Goal: Entertainment & Leisure: Consume media (video, audio)

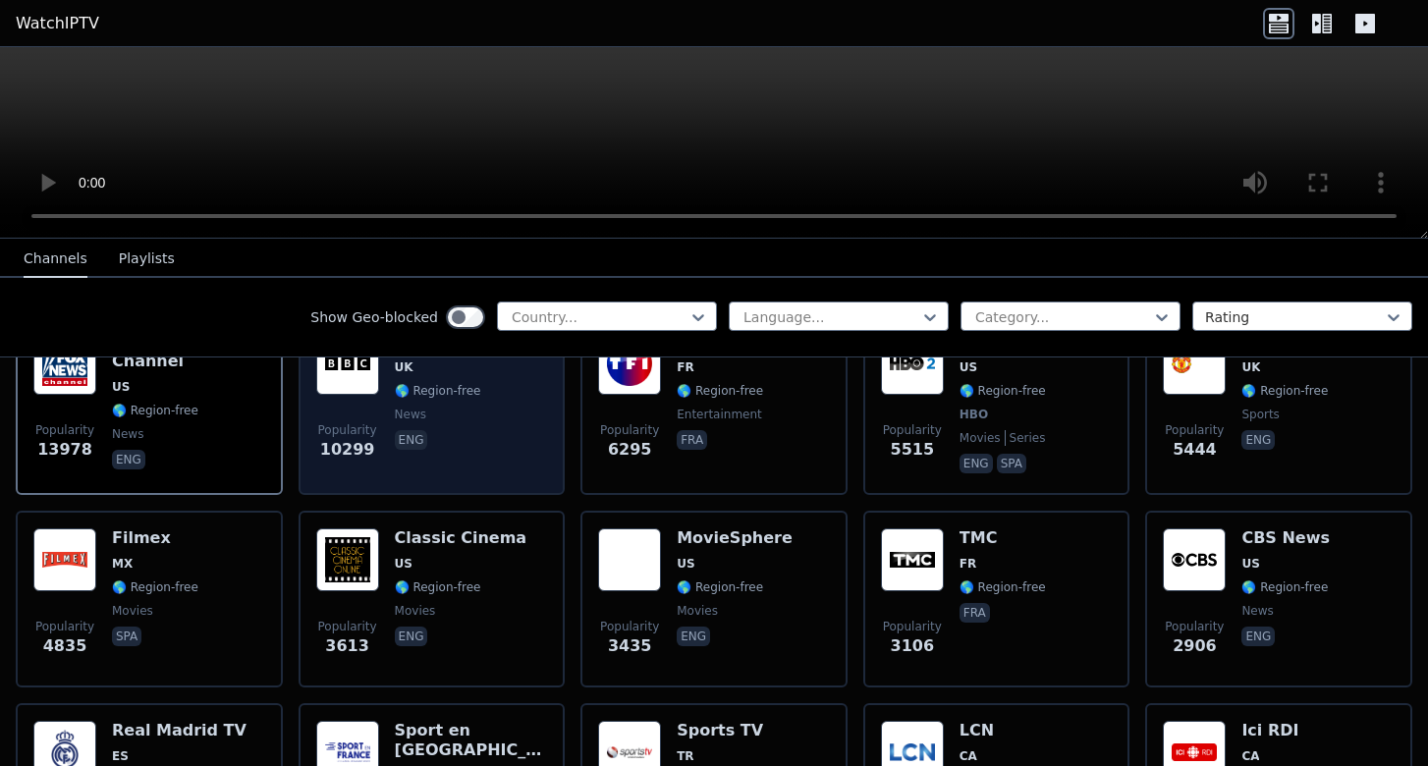
scroll to position [134, 0]
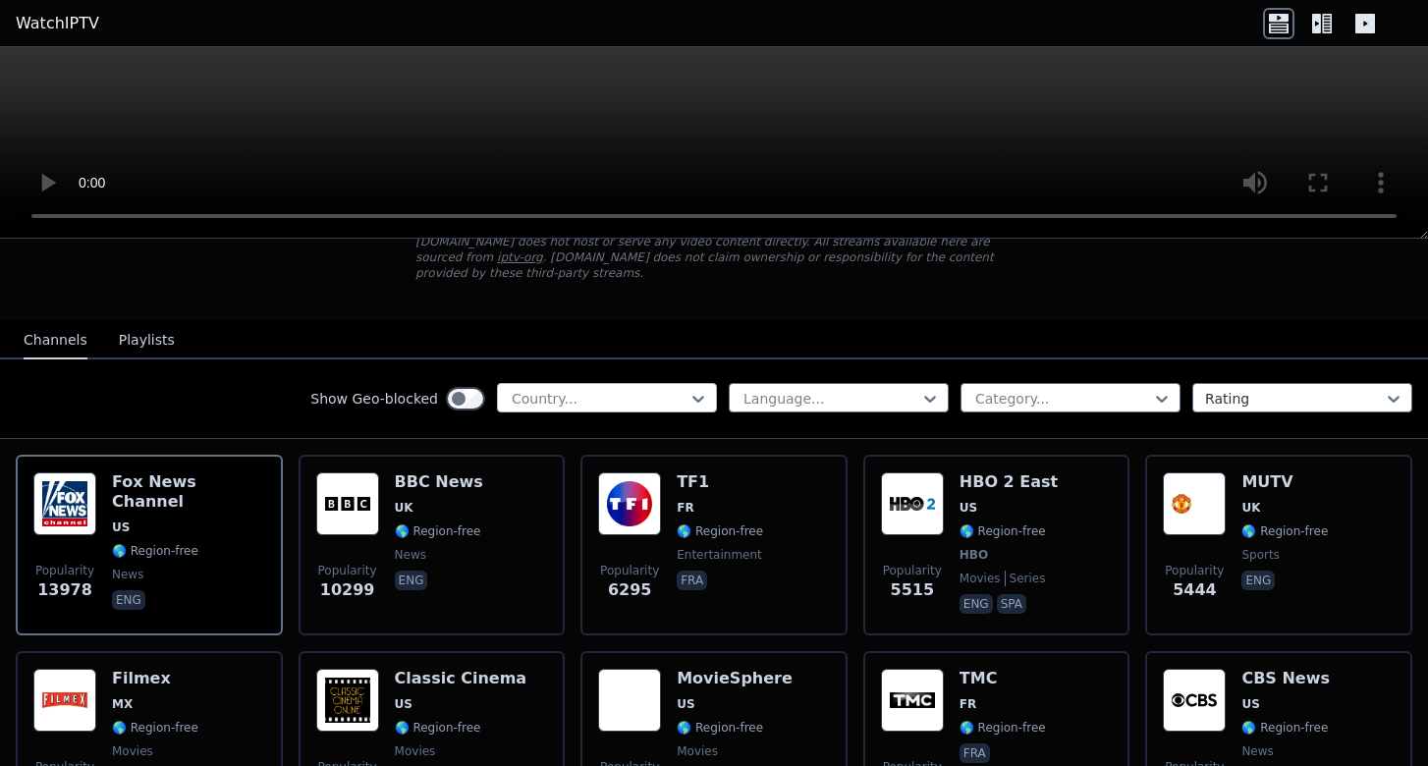
click at [642, 400] on div at bounding box center [599, 399] width 179 height 20
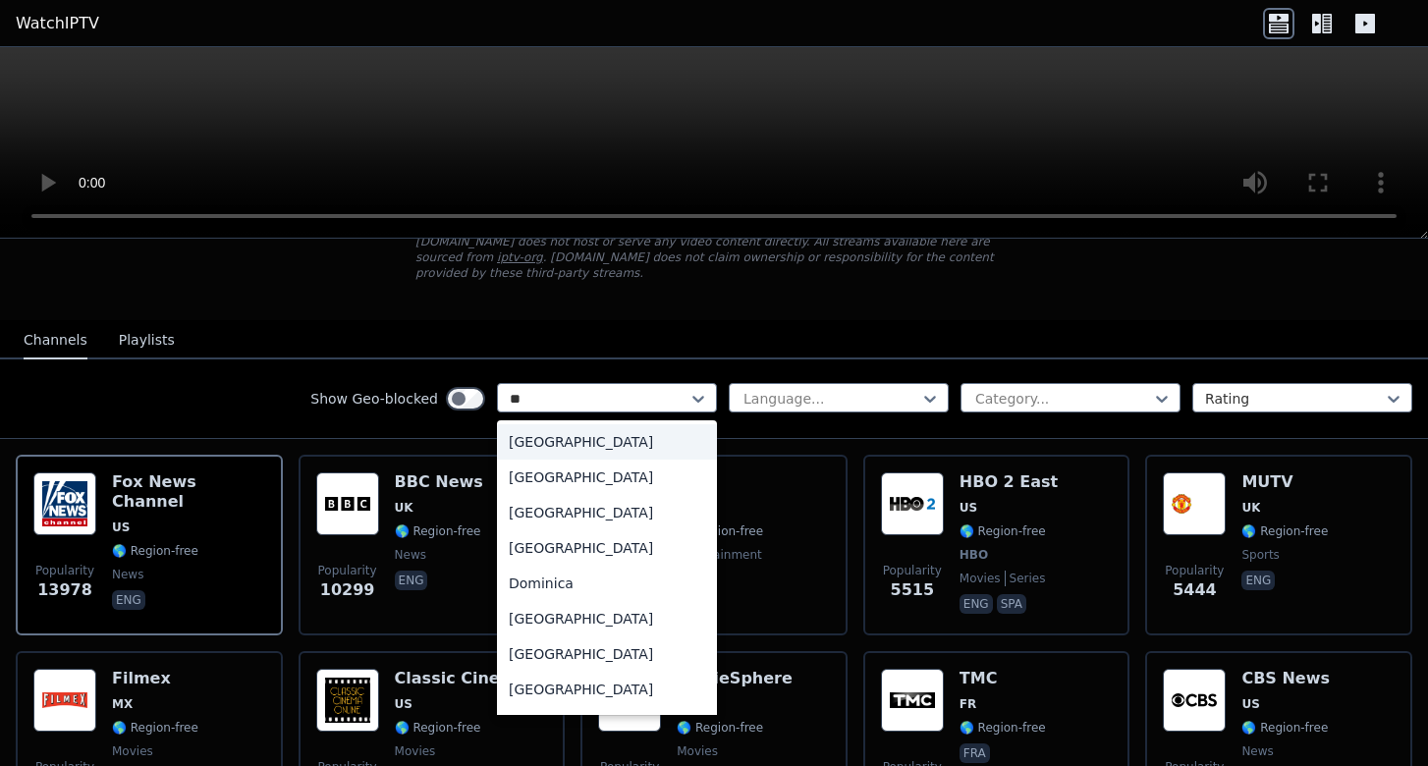
type input "***"
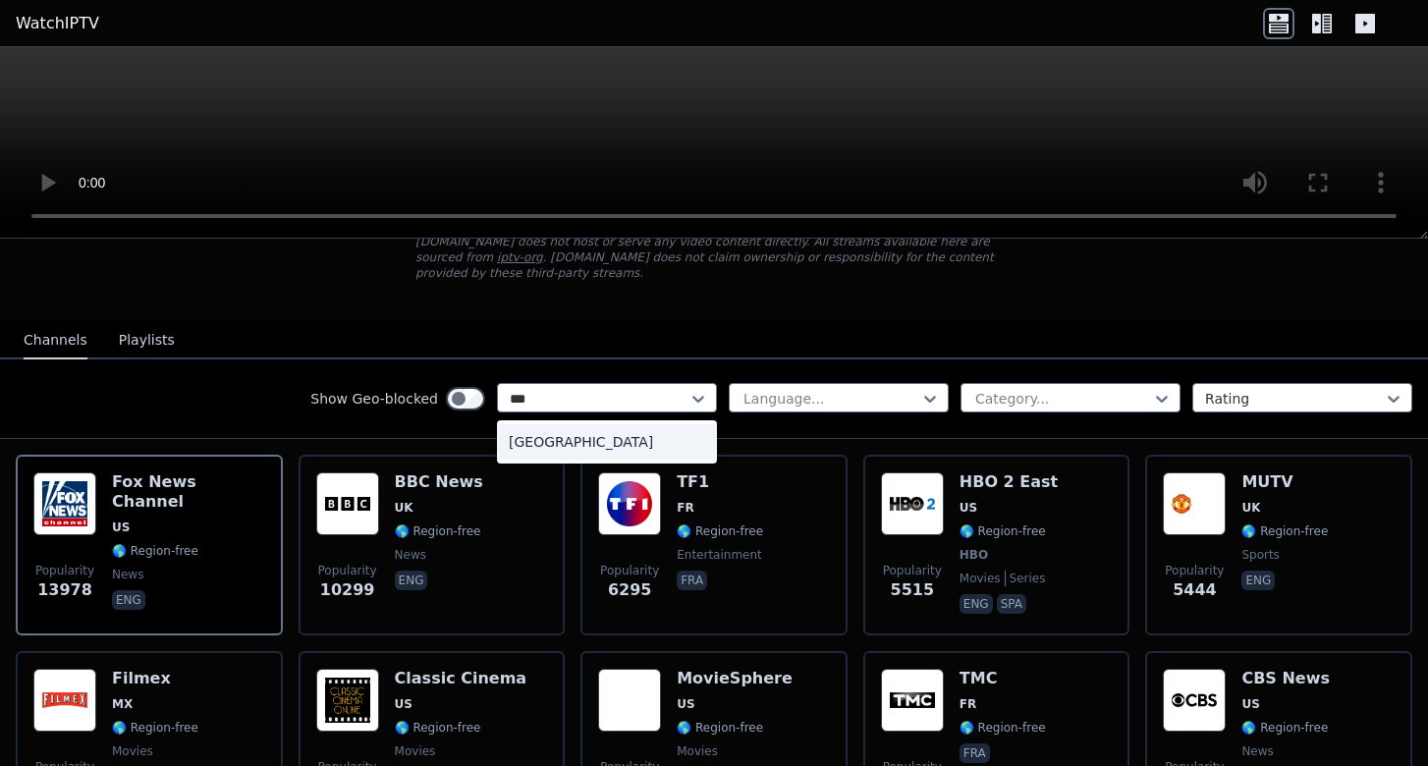
click at [655, 430] on div "[GEOGRAPHIC_DATA]" at bounding box center [607, 441] width 220 height 35
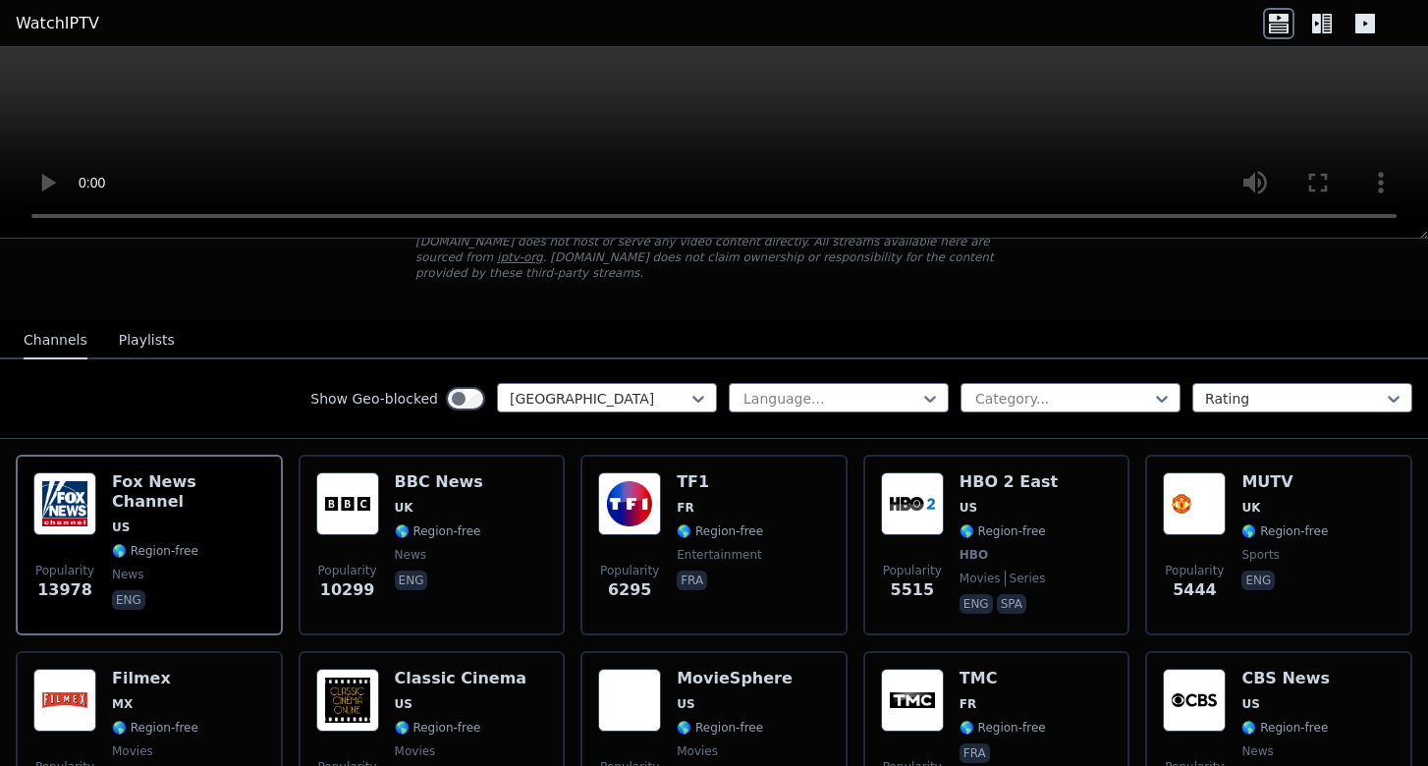
scroll to position [82, 0]
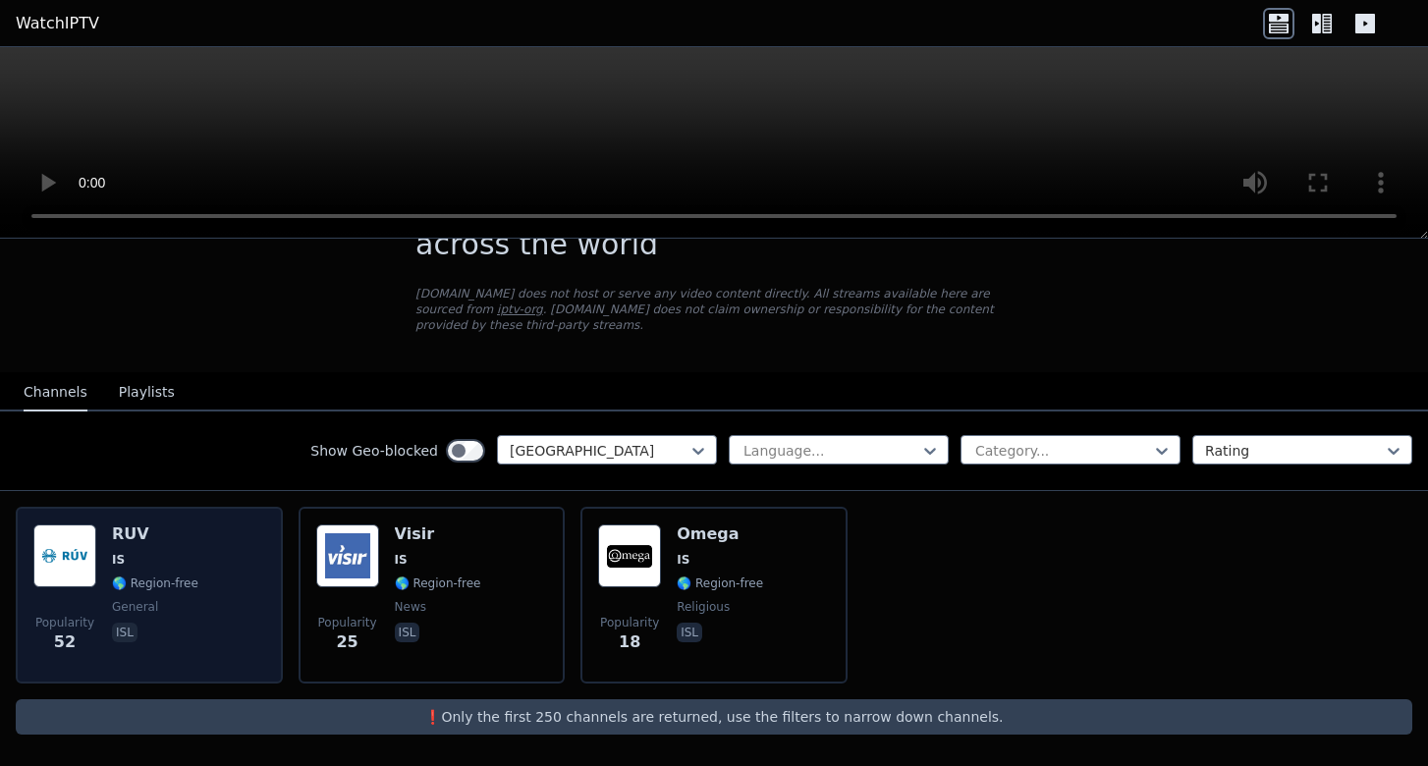
click at [140, 544] on div "RUV IS 🌎 Region-free general isl" at bounding box center [155, 594] width 86 height 141
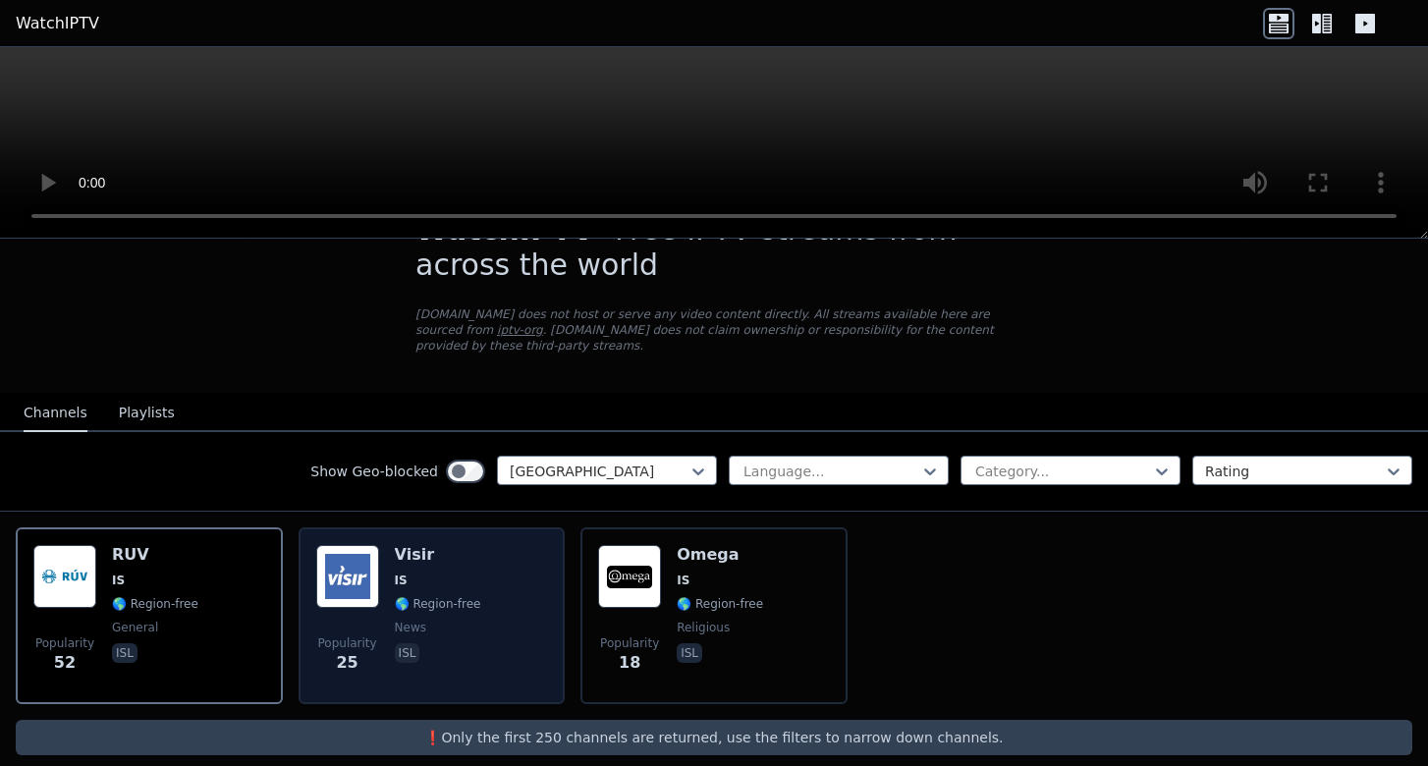
scroll to position [50, 0]
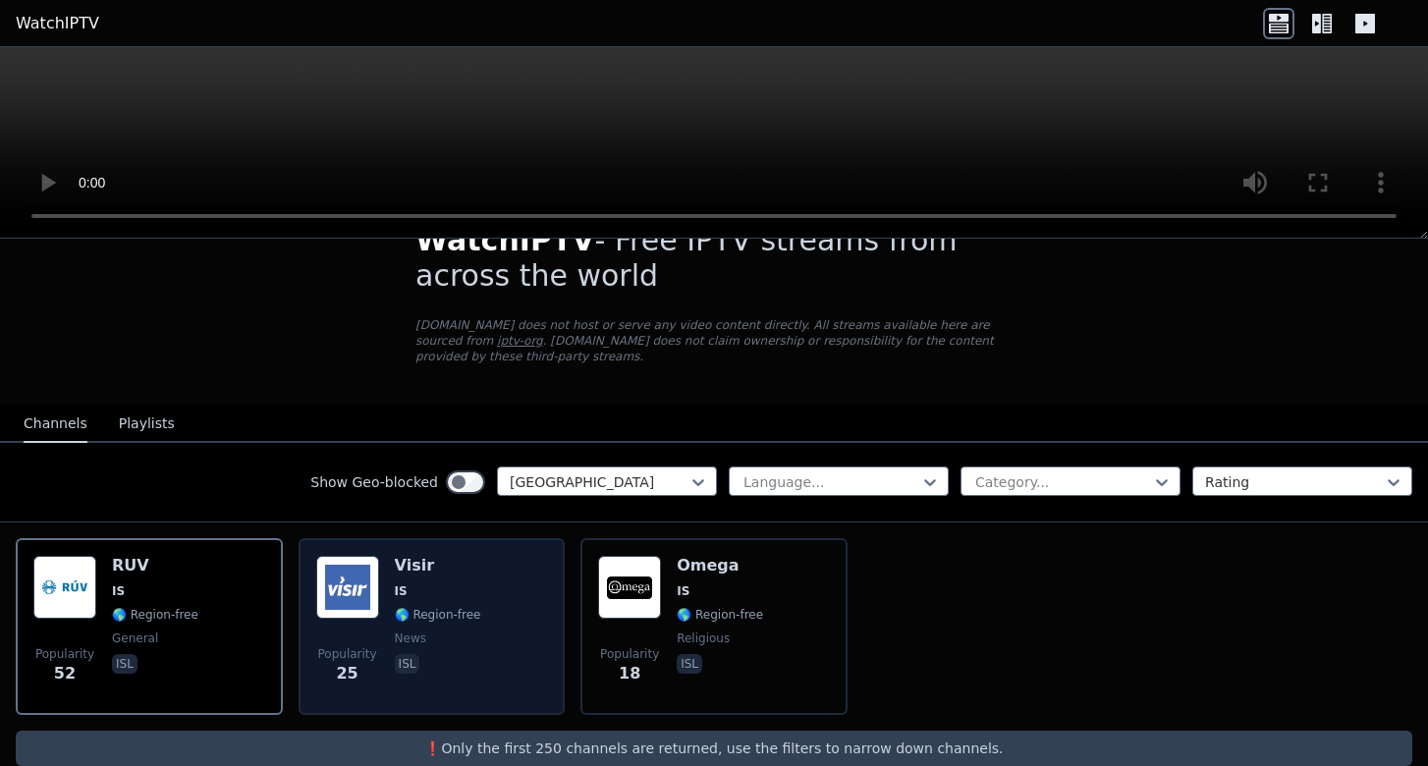
click at [454, 583] on span "IS" at bounding box center [438, 591] width 86 height 16
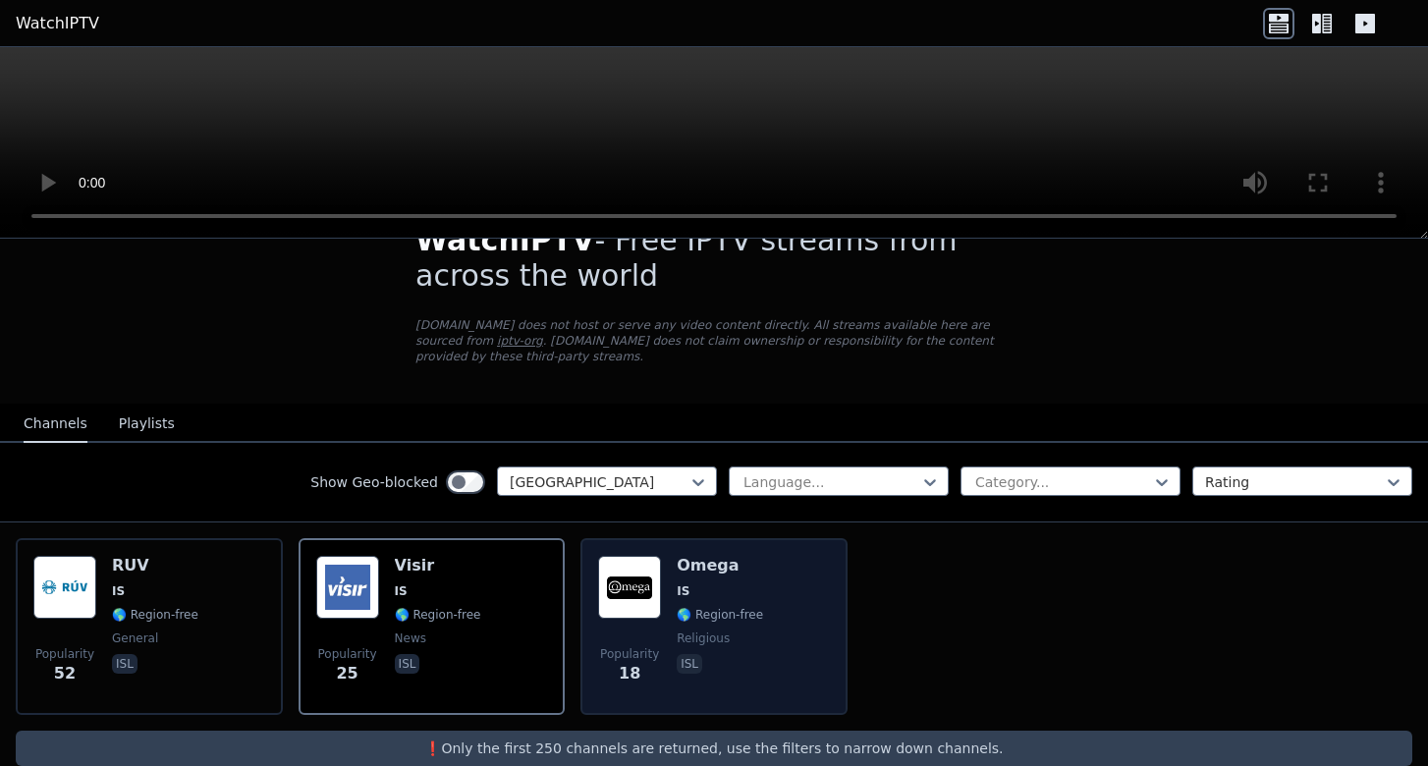
click at [704, 646] on div "Omega IS 🌎 Region-free religious isl" at bounding box center [720, 626] width 86 height 141
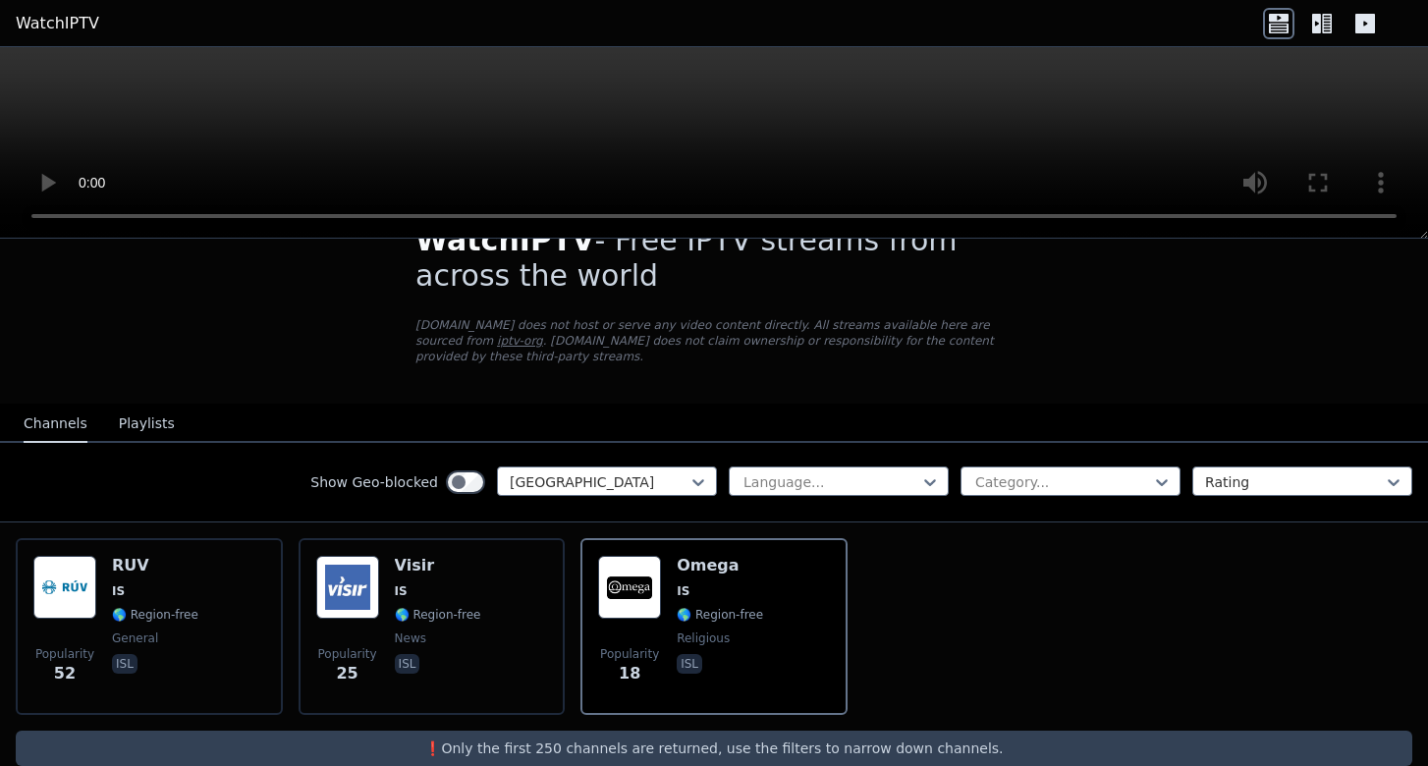
click at [712, 132] on video at bounding box center [714, 143] width 1428 height 192
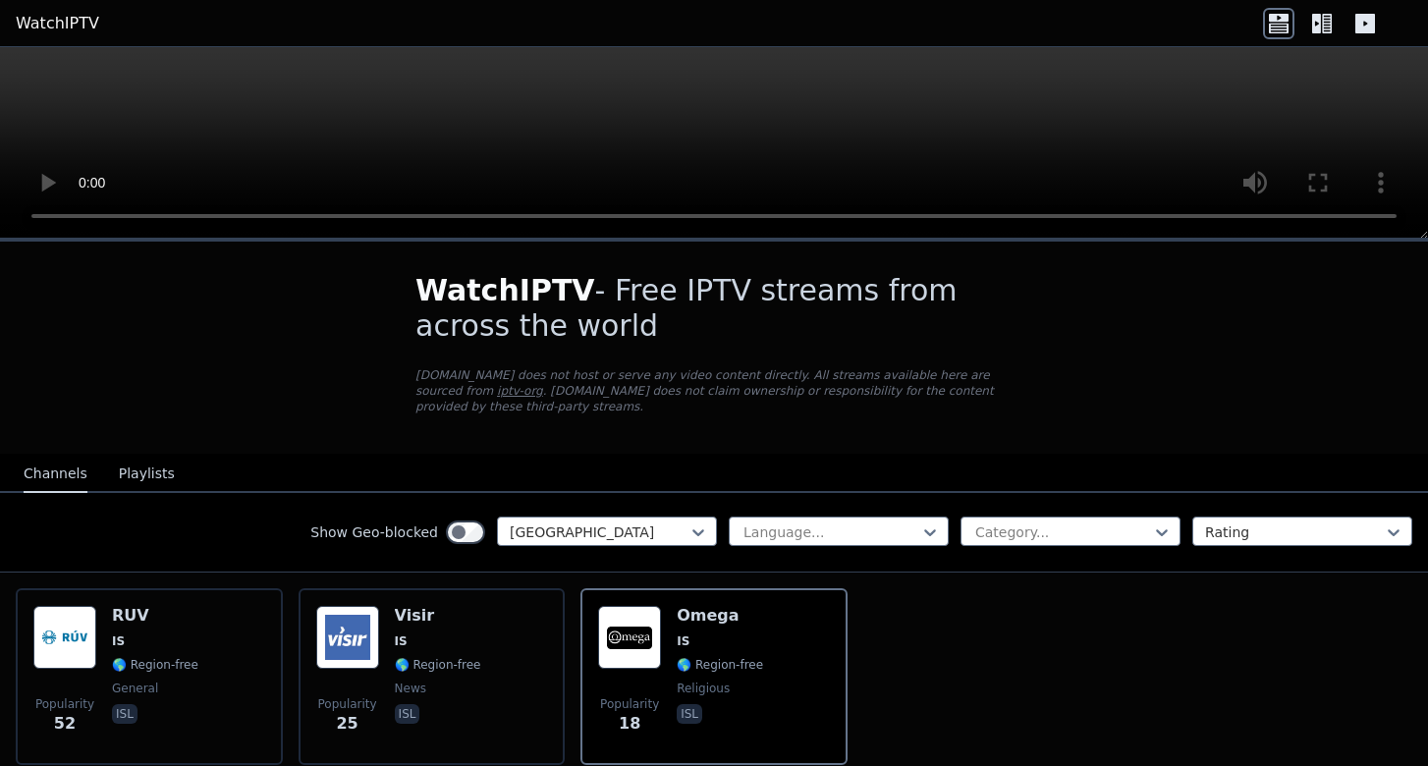
scroll to position [0, 0]
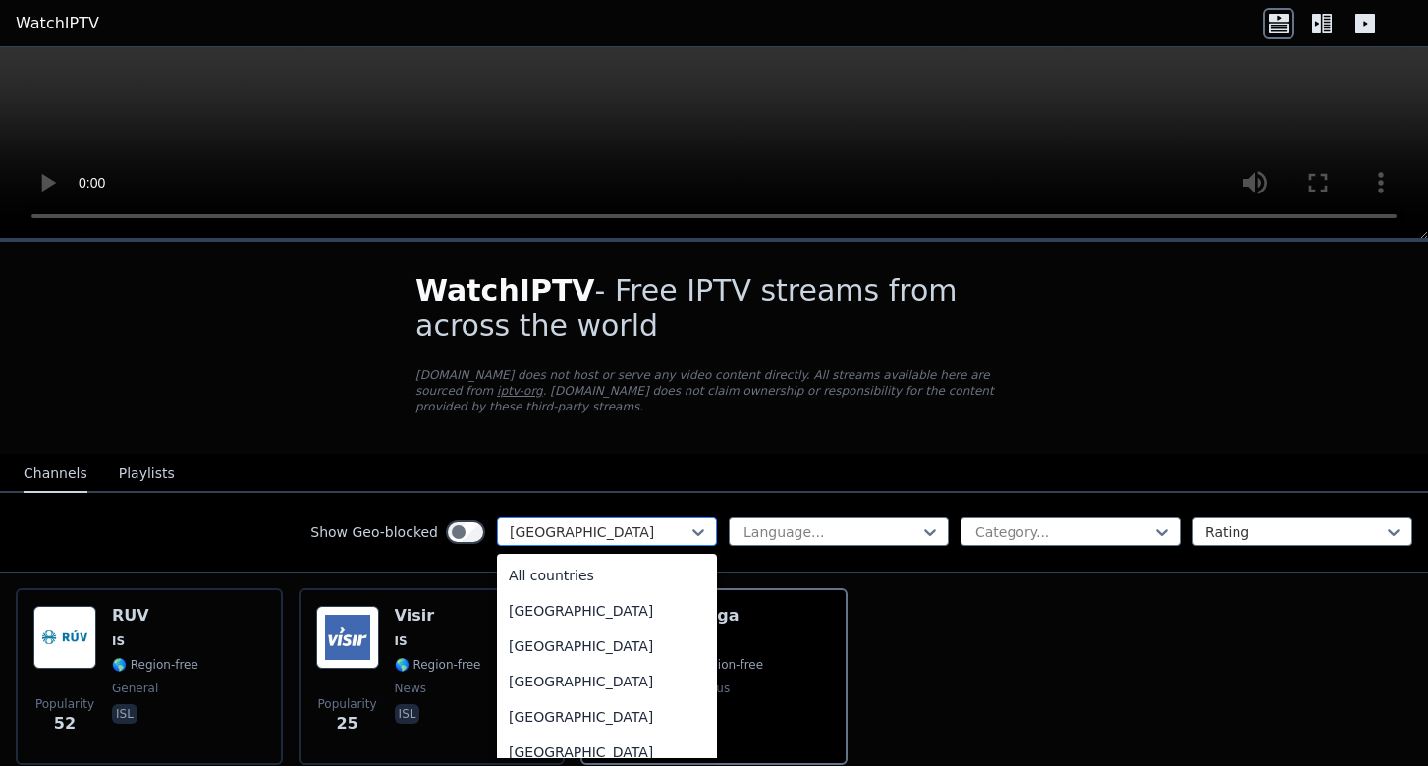
click at [573, 526] on div at bounding box center [599, 532] width 179 height 20
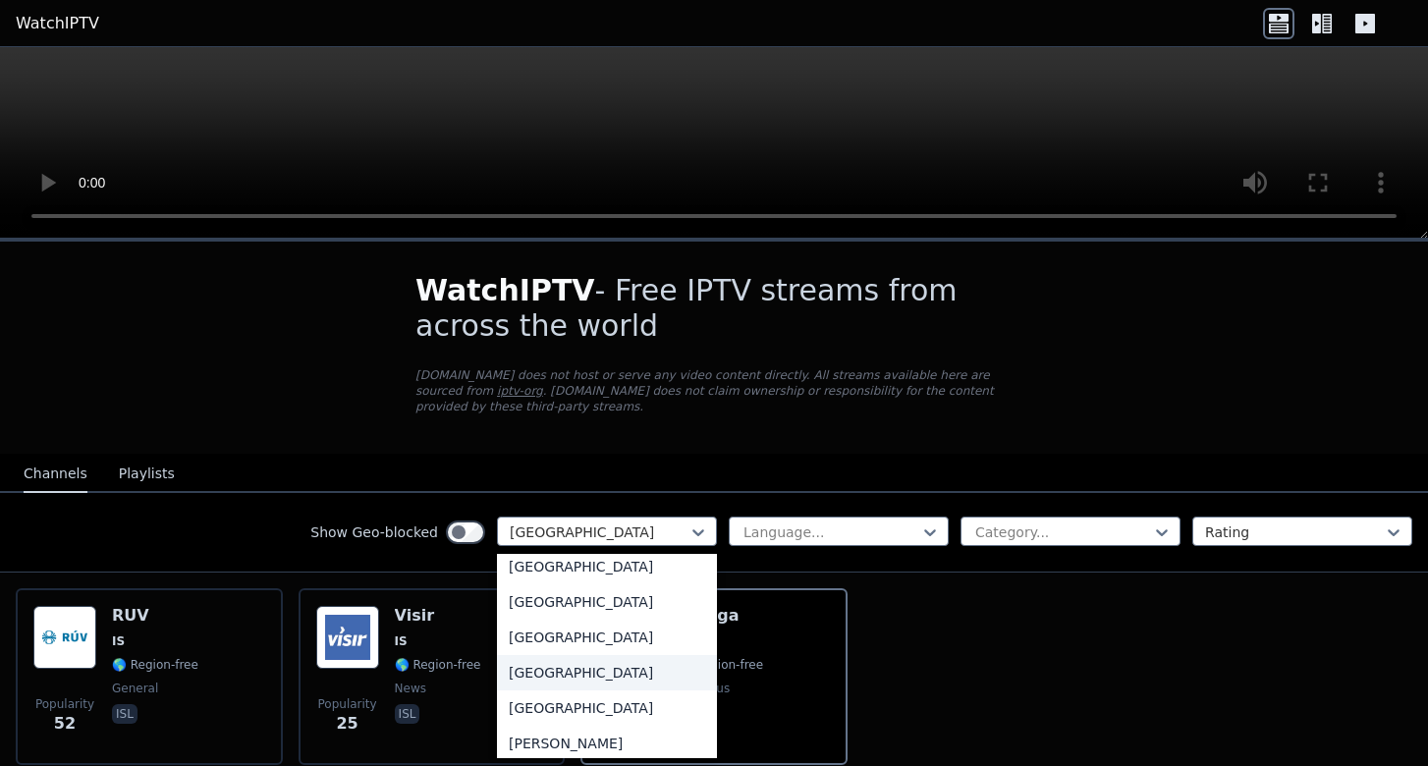
scroll to position [1131, 0]
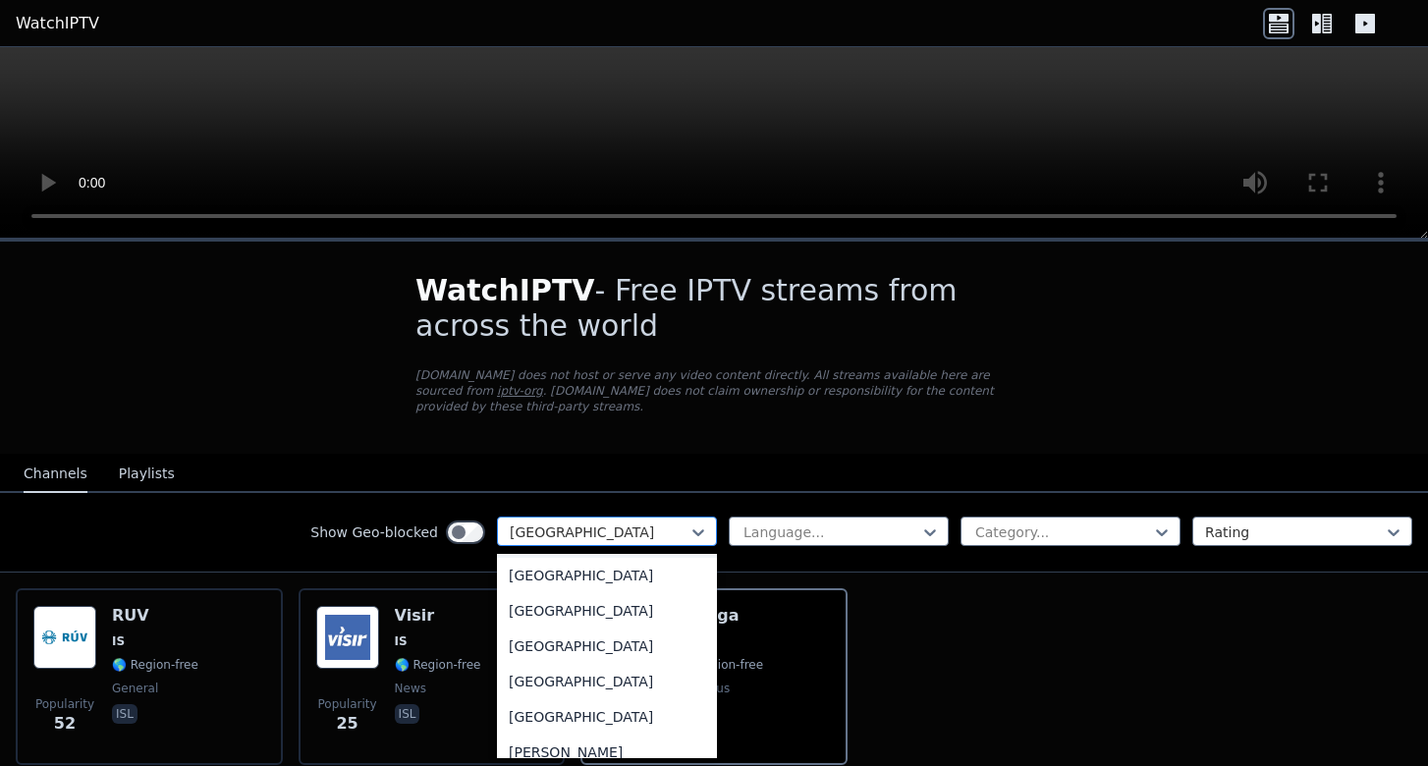
click at [682, 545] on div "[GEOGRAPHIC_DATA]" at bounding box center [607, 531] width 220 height 29
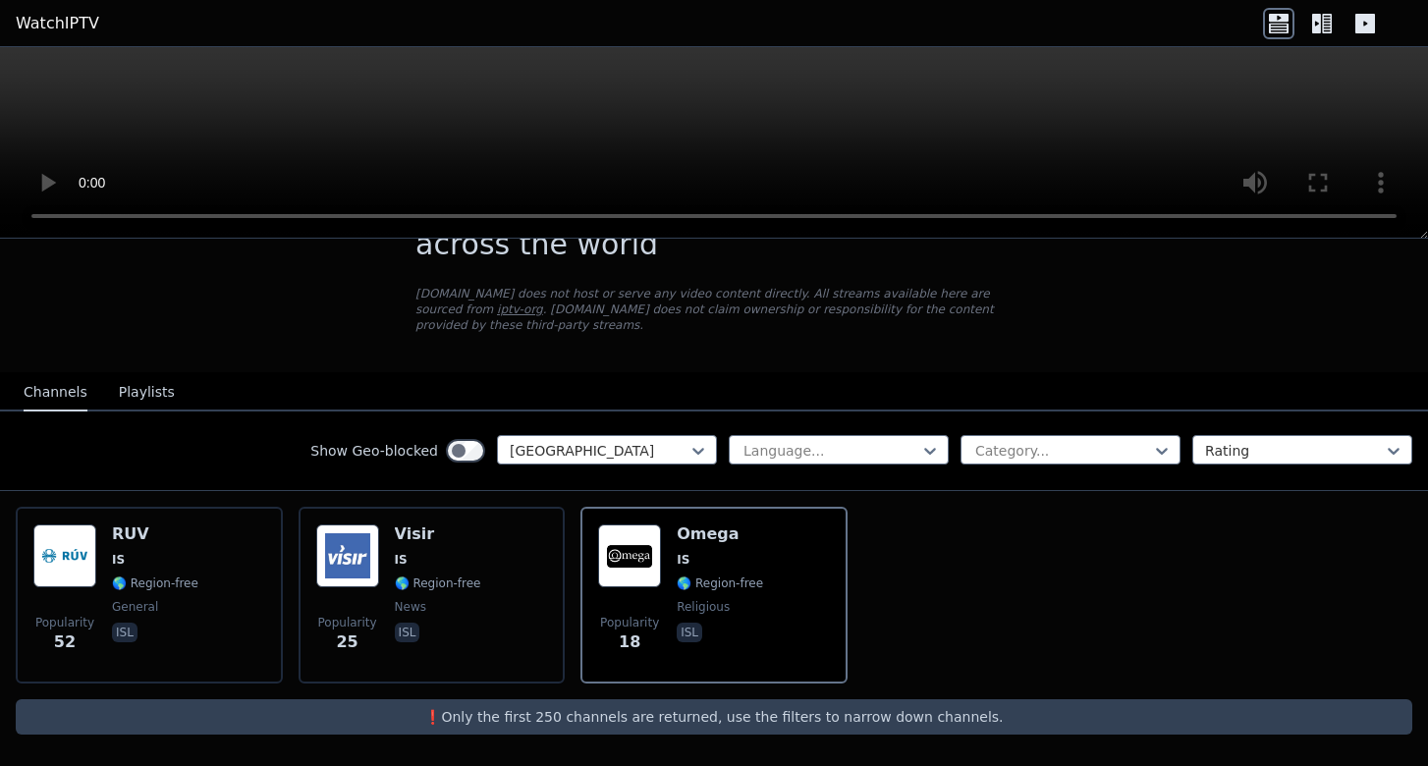
scroll to position [82, 0]
click at [126, 397] on button "Playlists" at bounding box center [147, 392] width 56 height 37
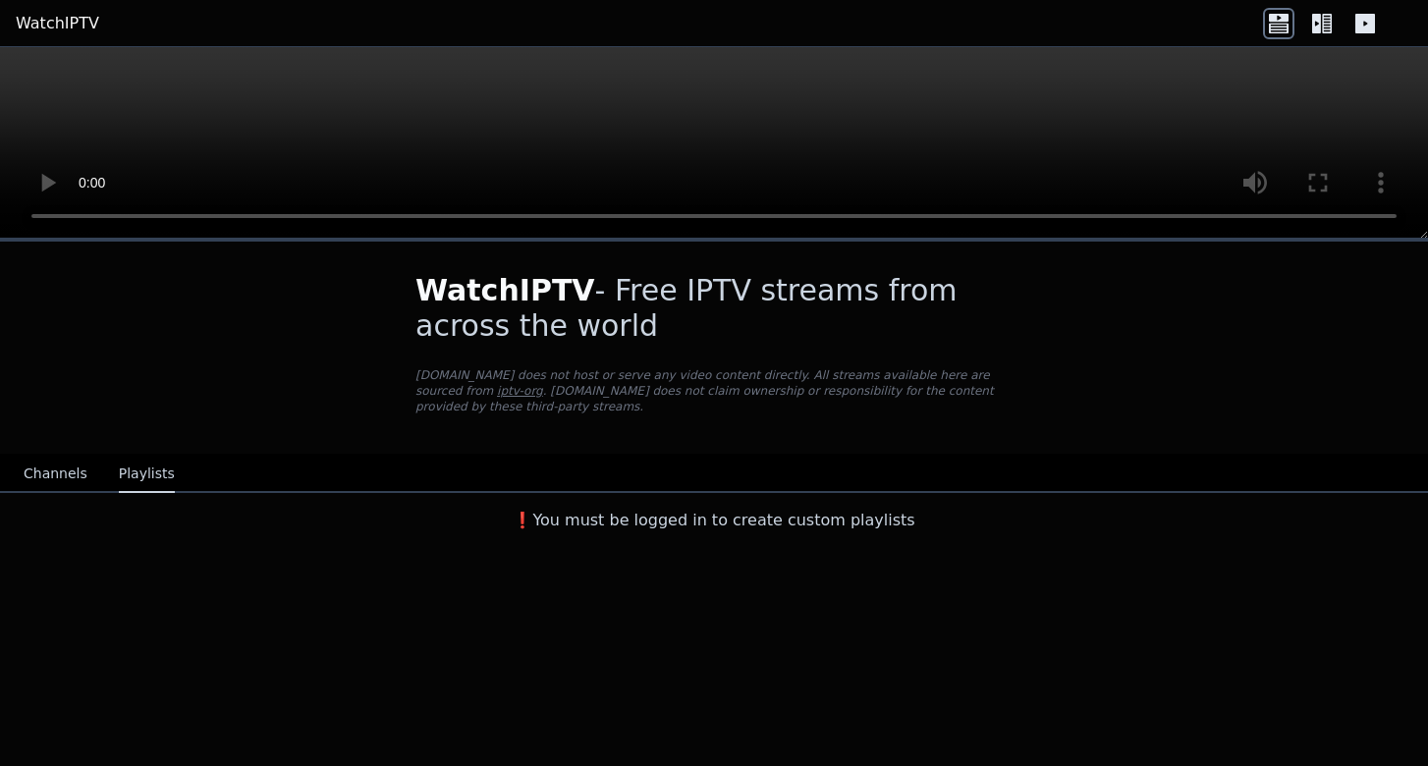
scroll to position [0, 0]
click at [65, 471] on button "Channels" at bounding box center [56, 474] width 64 height 37
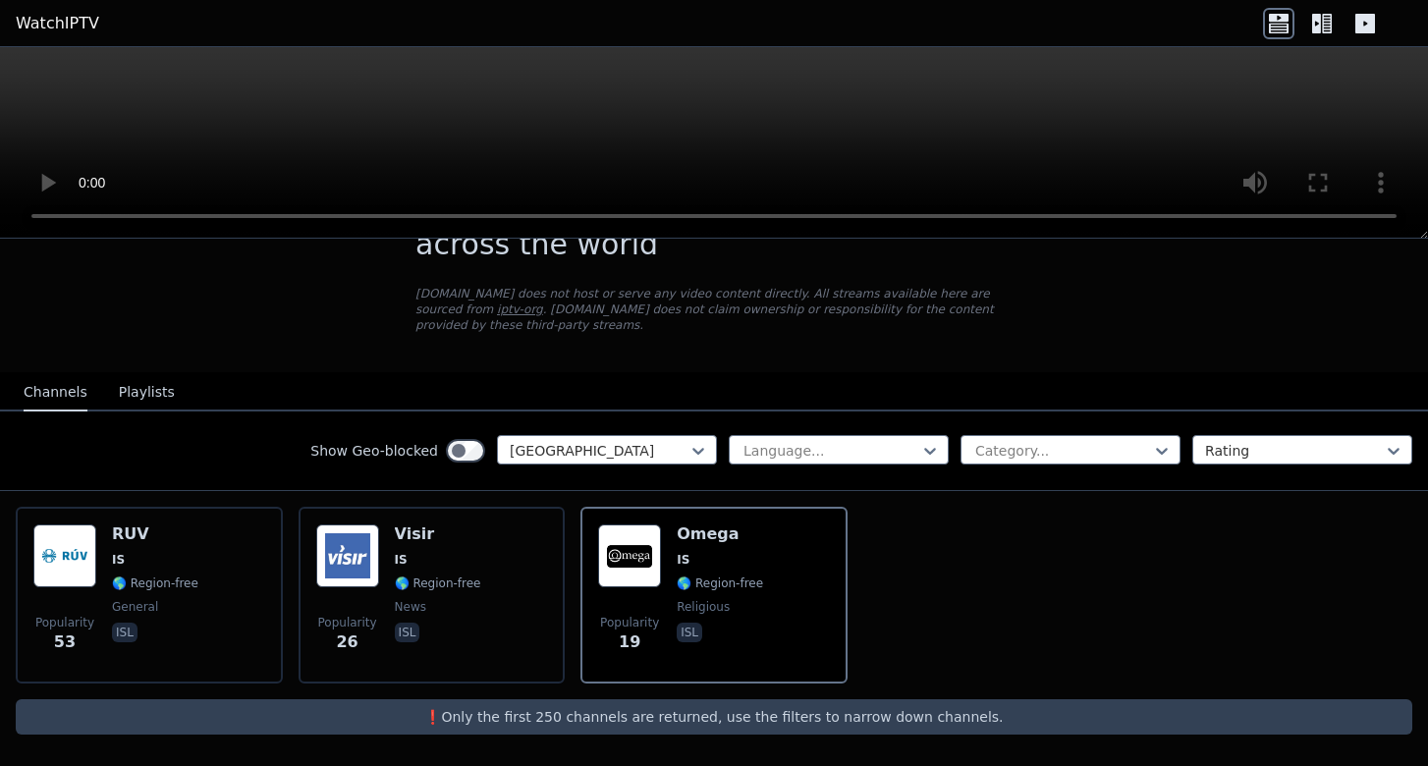
scroll to position [82, 0]
